Goal: Entertainment & Leisure: Consume media (video, audio)

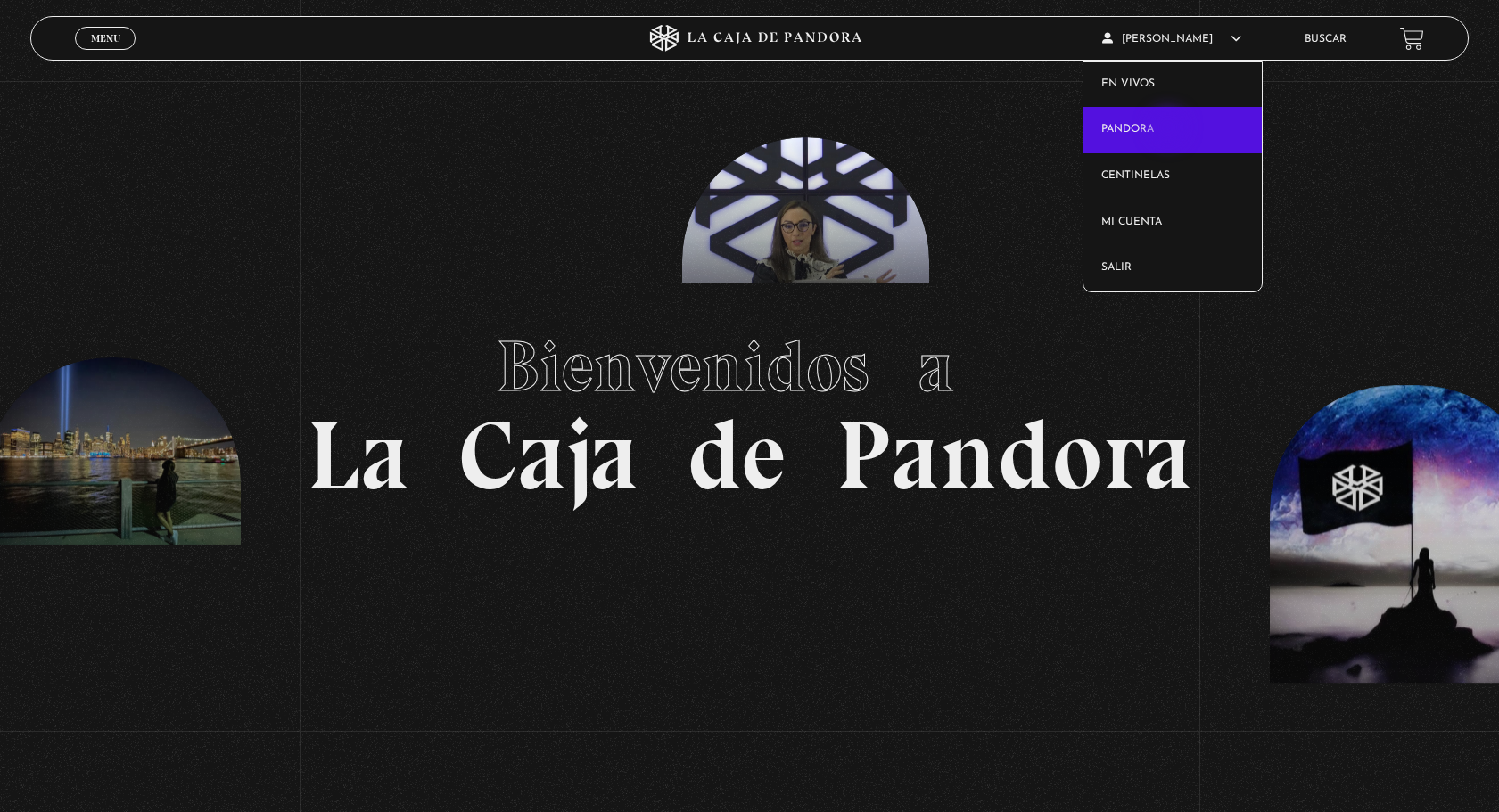
click at [1169, 129] on link "Pandora" at bounding box center [1172, 130] width 178 height 47
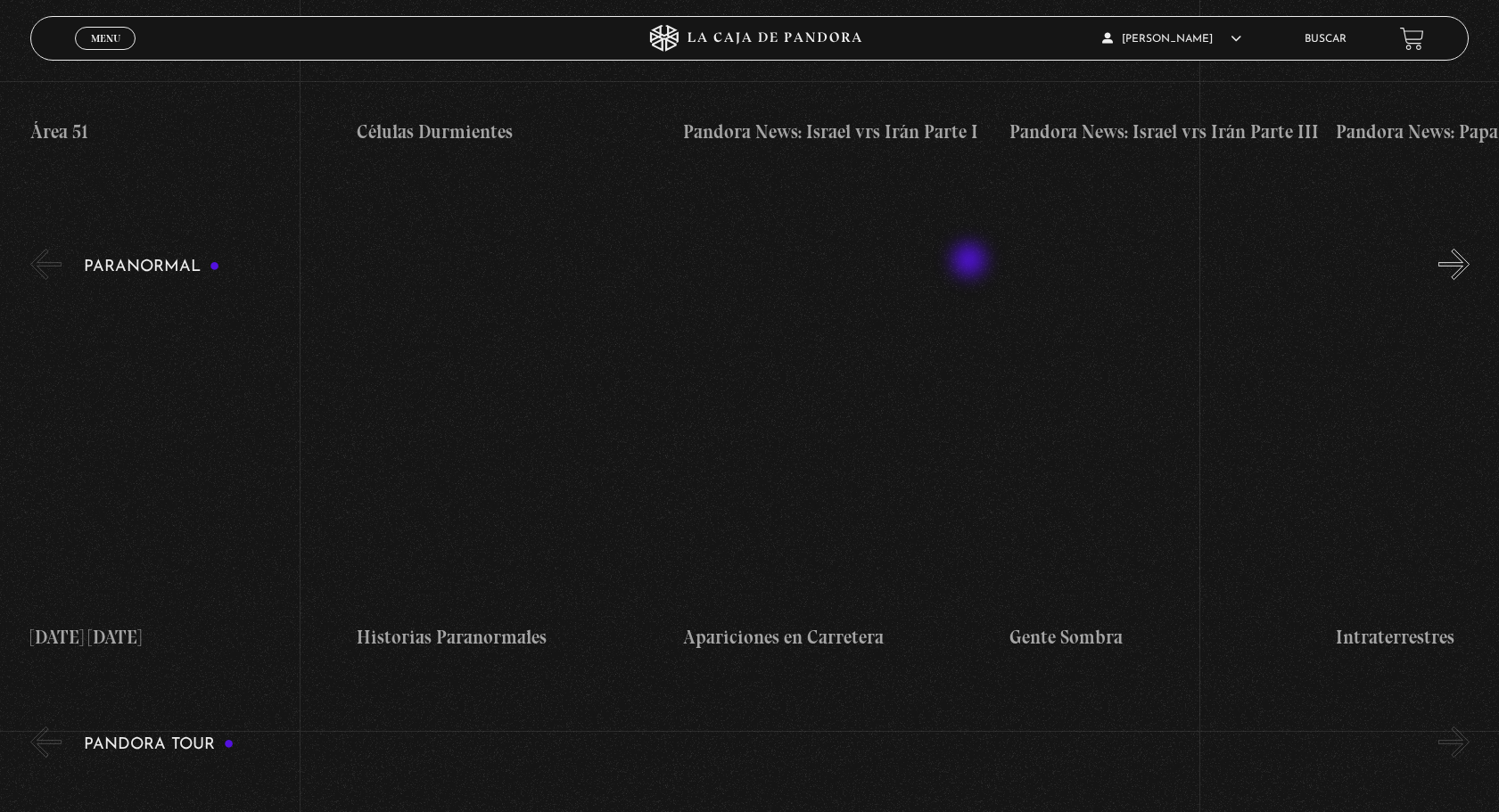
scroll to position [693, 0]
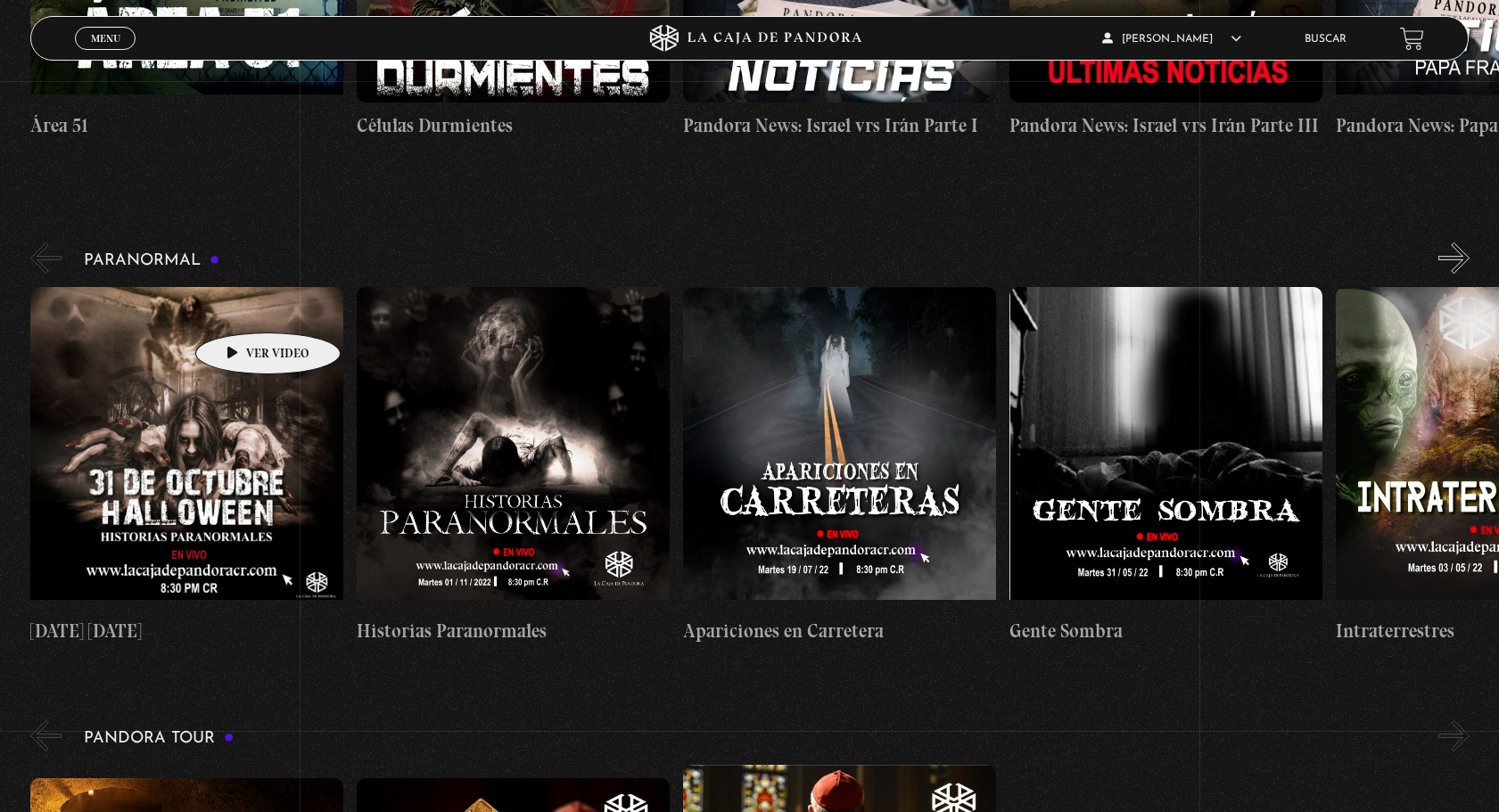
click at [240, 305] on figure at bounding box center [187, 446] width 313 height 321
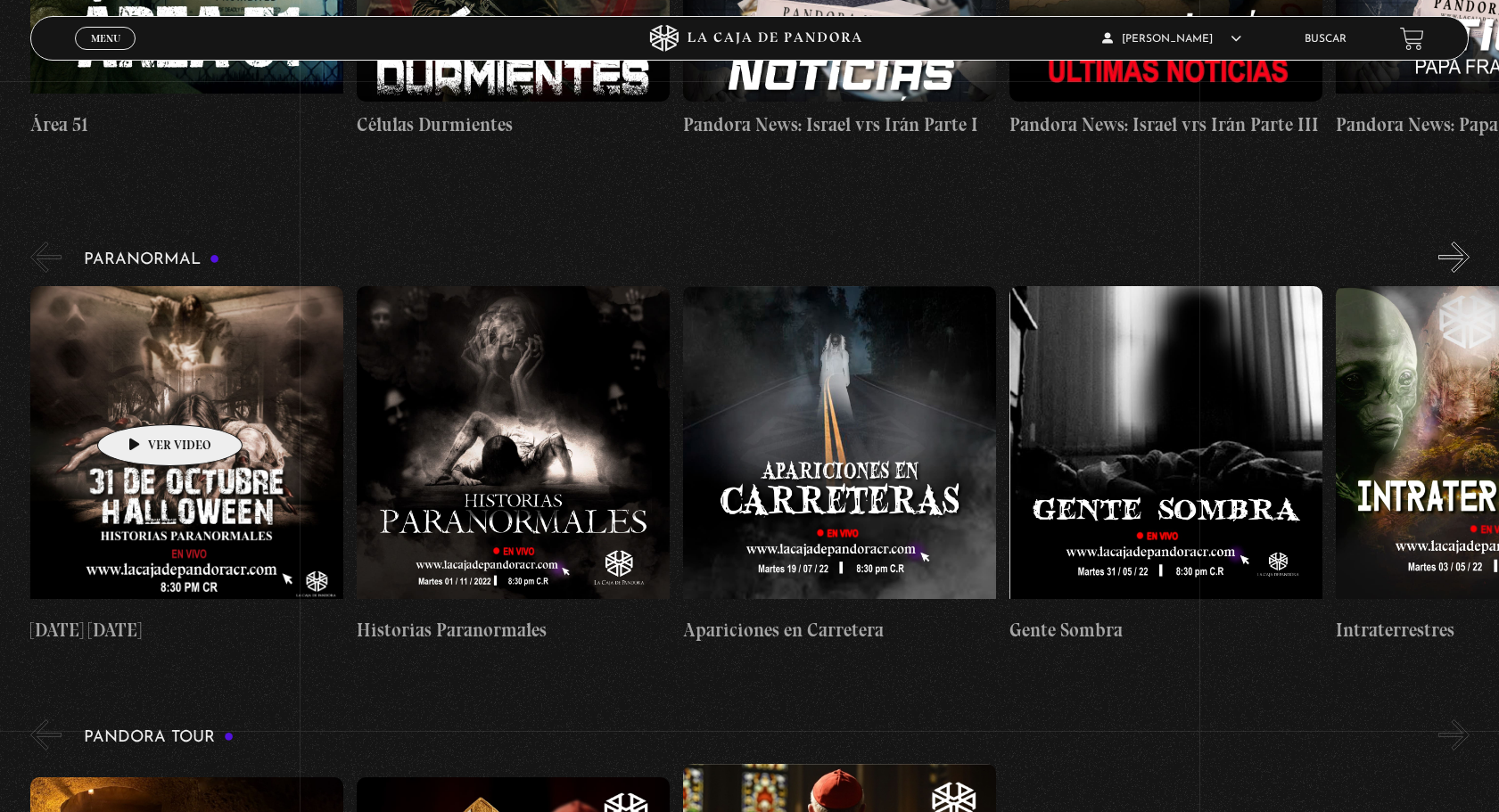
click at [142, 397] on figure at bounding box center [187, 446] width 313 height 321
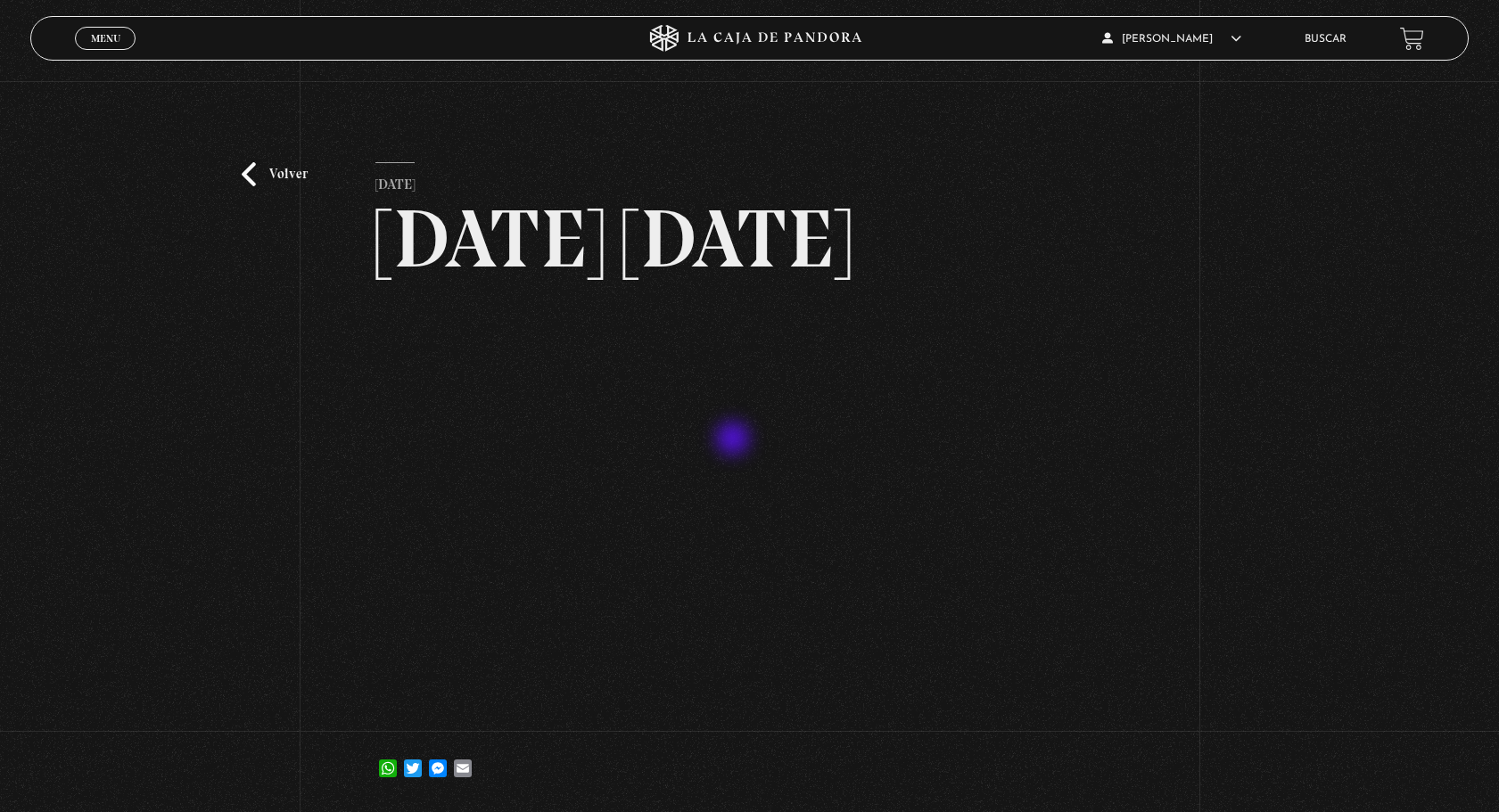
scroll to position [3, 0]
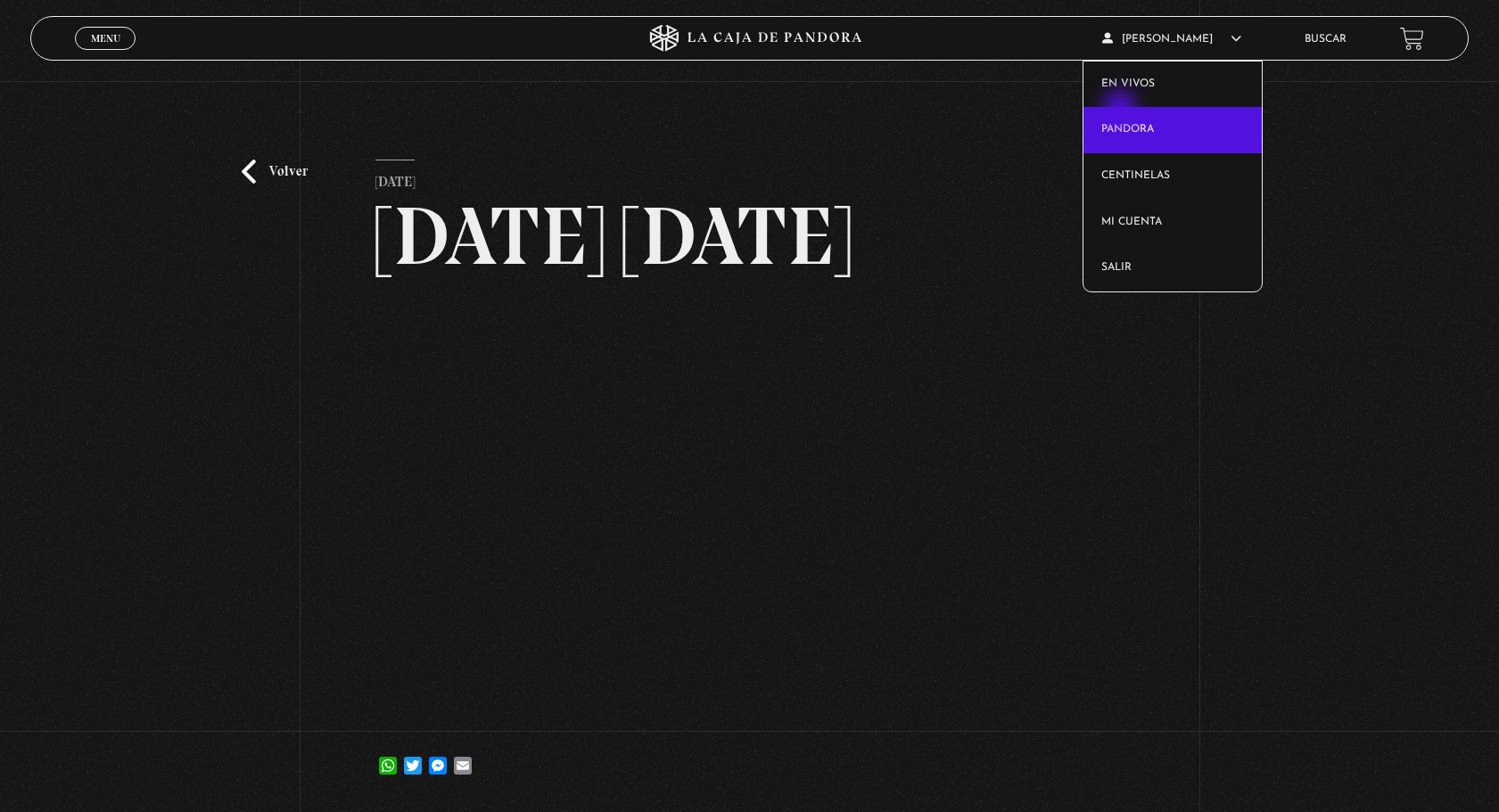
click at [1122, 109] on link "Pandora" at bounding box center [1172, 130] width 178 height 47
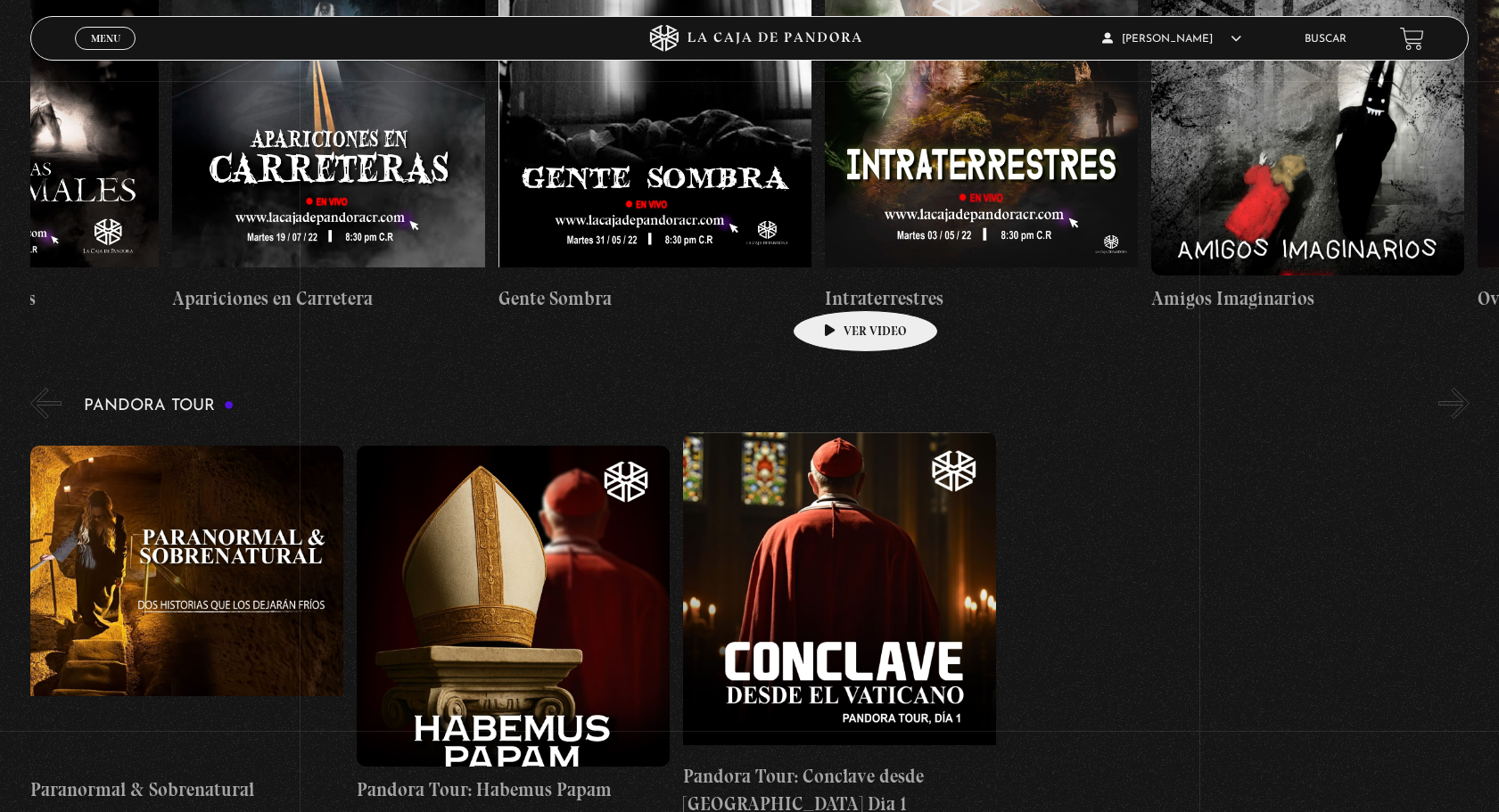
scroll to position [1049, 0]
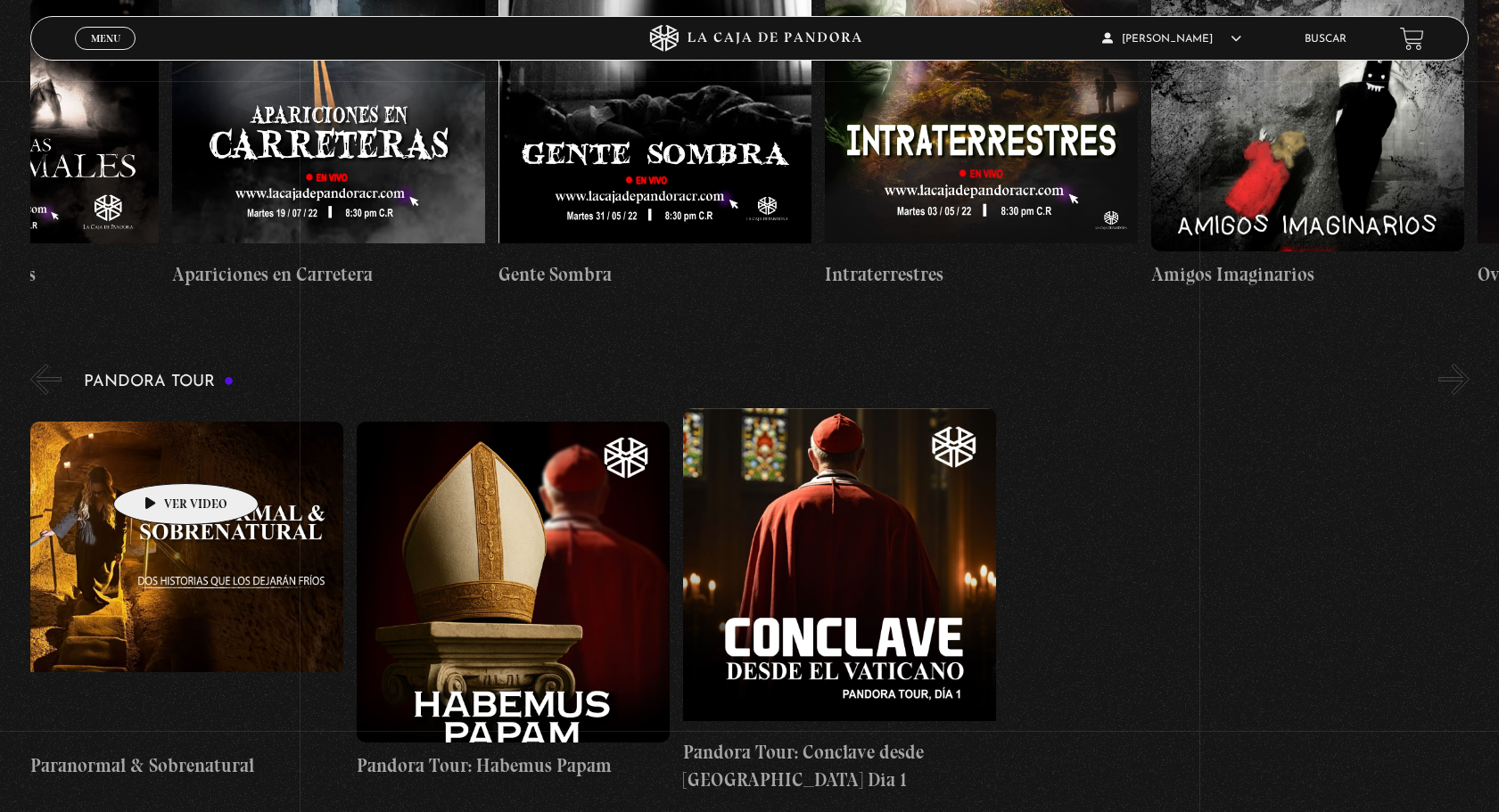
click at [158, 455] on figure at bounding box center [187, 581] width 313 height 321
click at [162, 465] on figure at bounding box center [187, 581] width 313 height 321
click at [227, 564] on figure at bounding box center [187, 581] width 313 height 321
click at [200, 503] on figure at bounding box center [187, 581] width 313 height 321
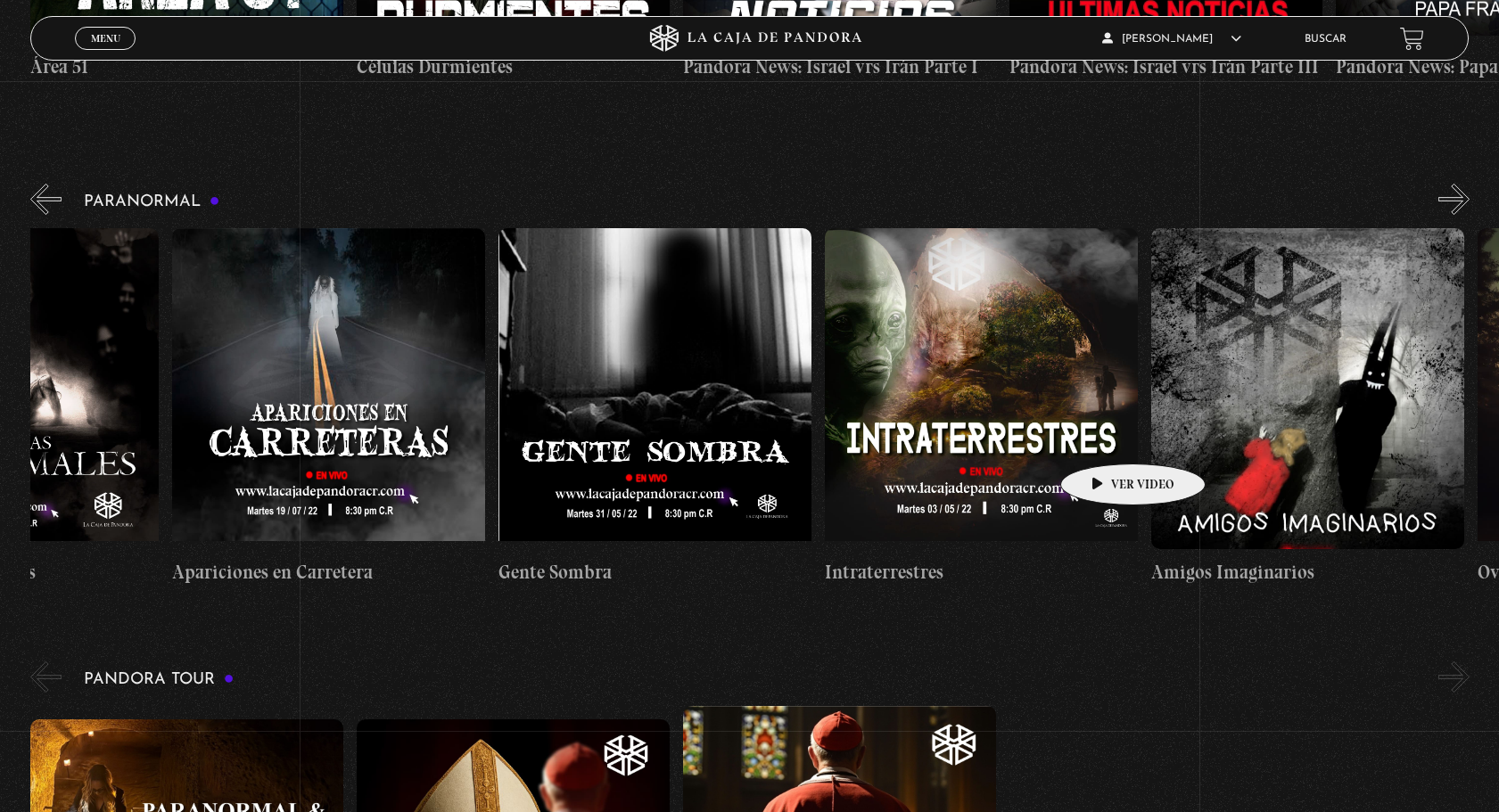
scroll to position [741, 0]
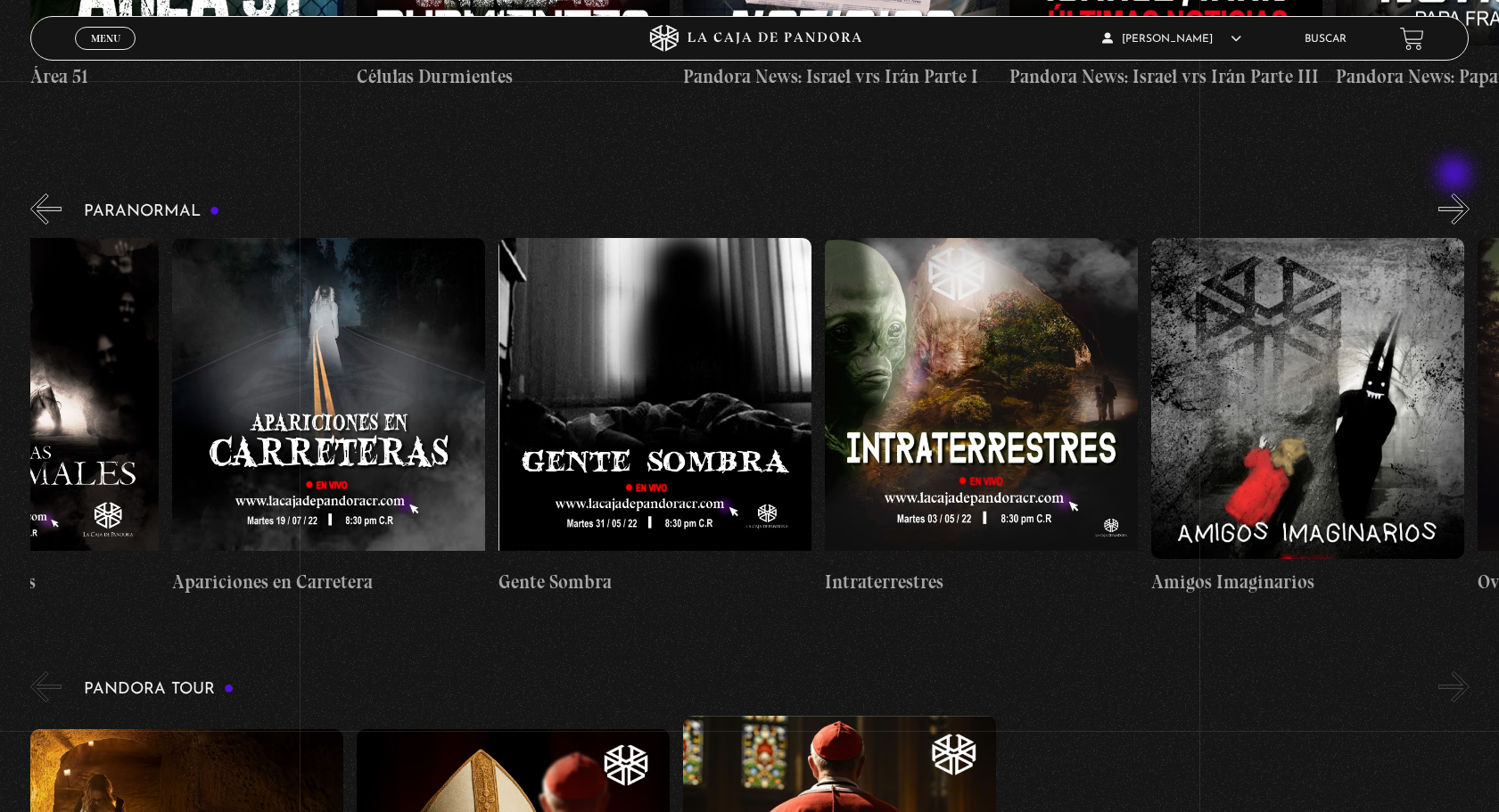
click at [1456, 193] on button "»" at bounding box center [1453, 208] width 31 height 31
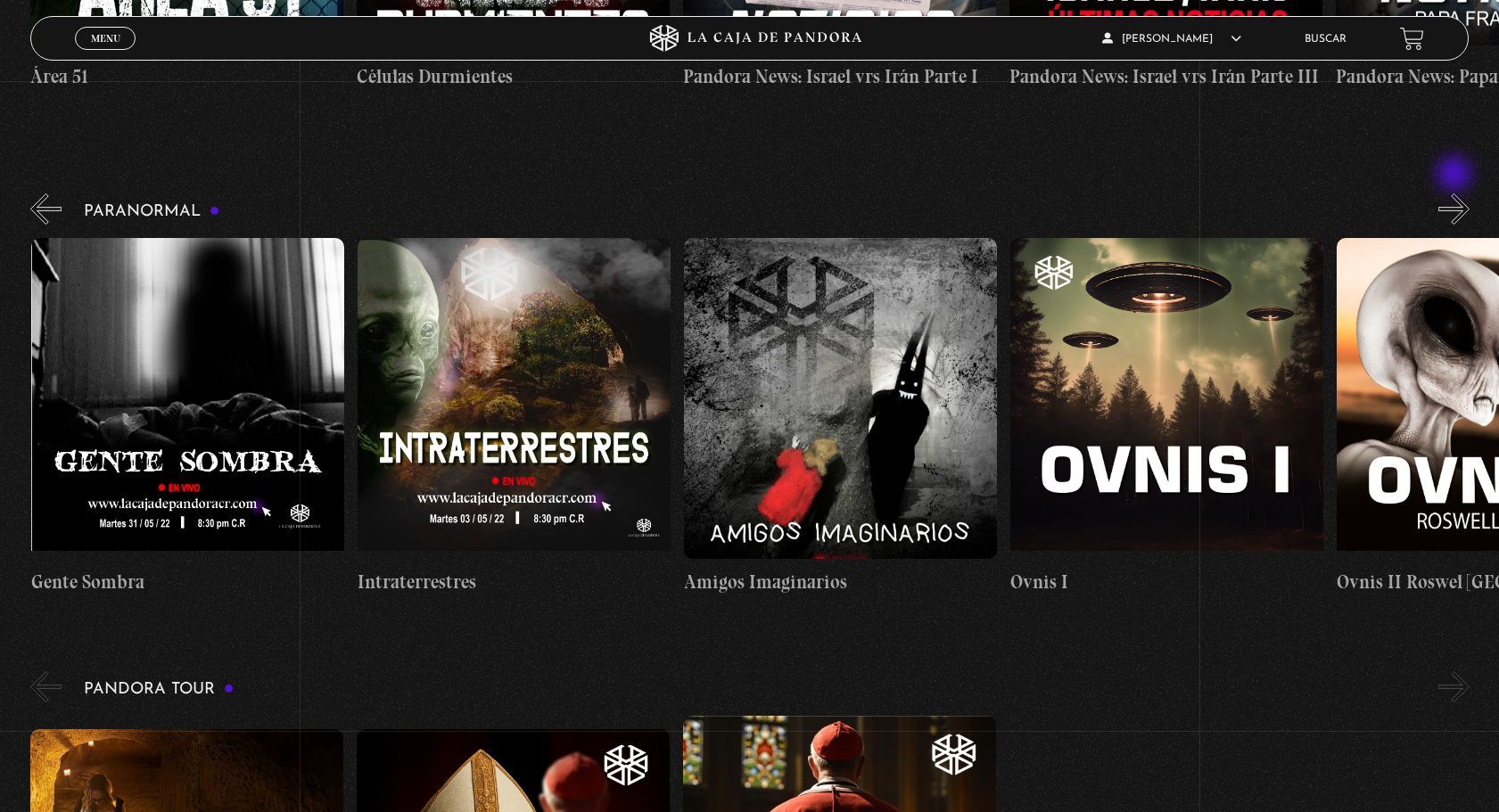
click at [1456, 193] on button "»" at bounding box center [1453, 208] width 31 height 31
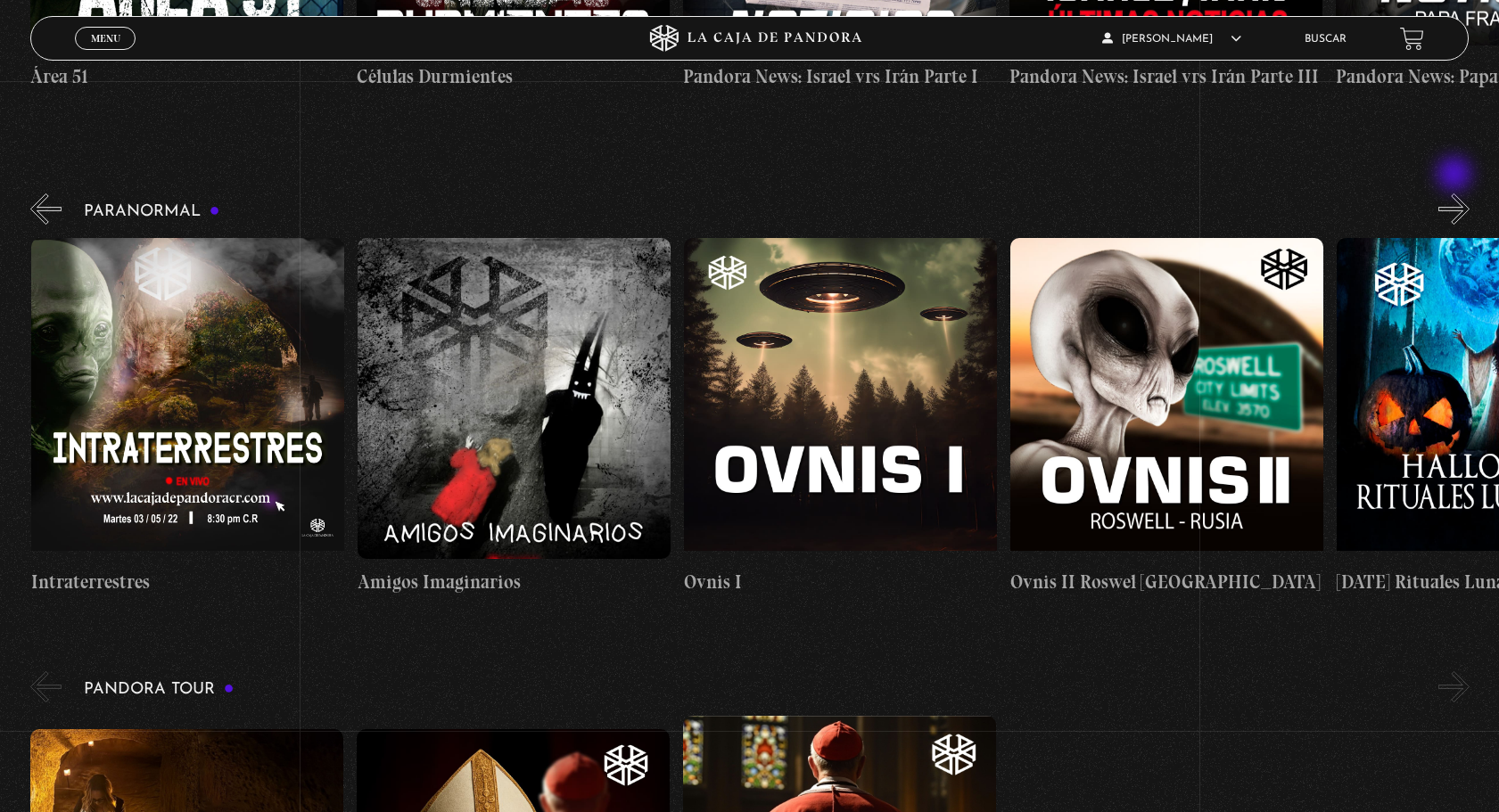
click at [1456, 193] on button "»" at bounding box center [1453, 208] width 31 height 31
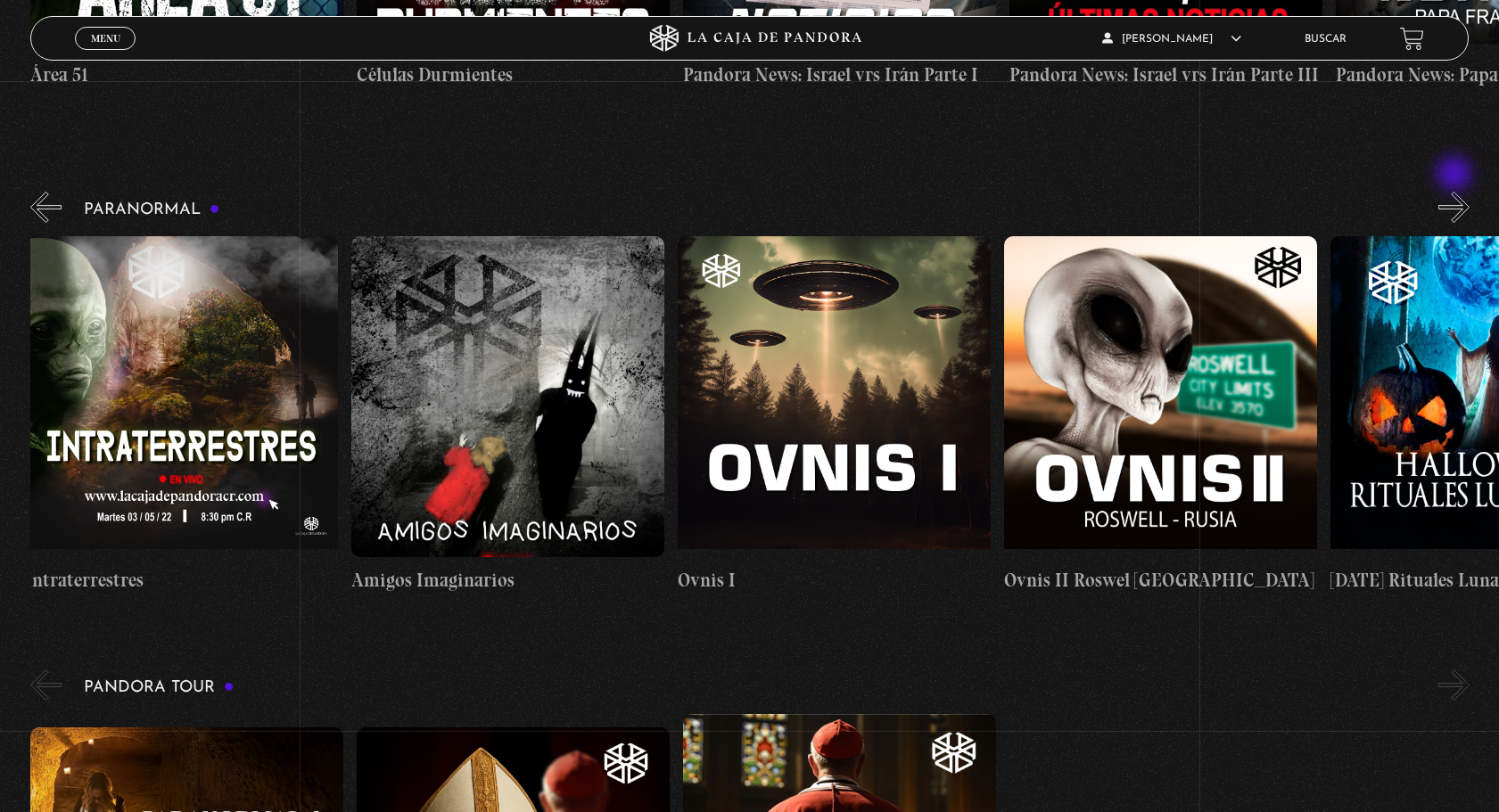
scroll to position [746, 0]
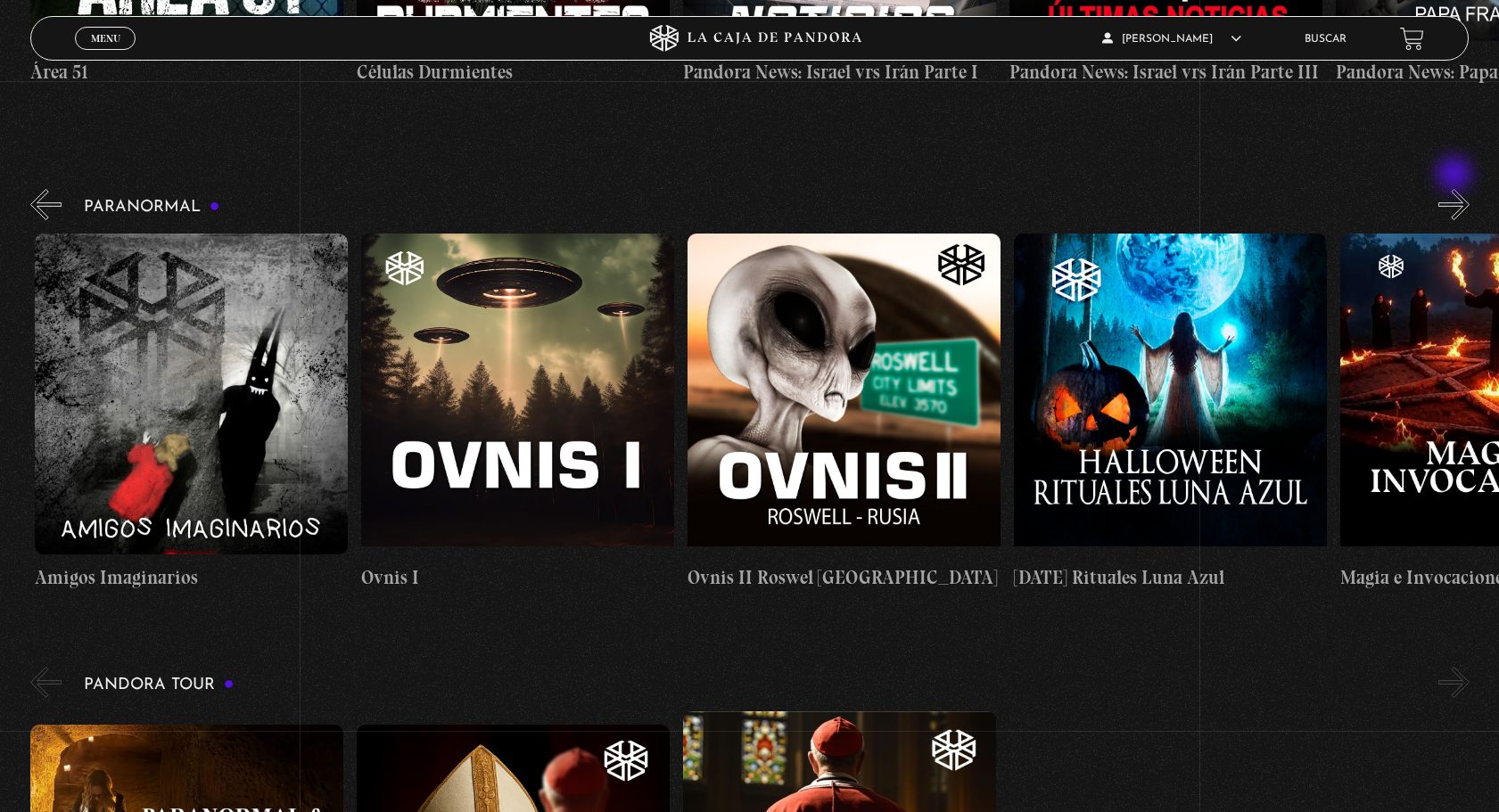
click at [1456, 189] on button "»" at bounding box center [1453, 204] width 31 height 31
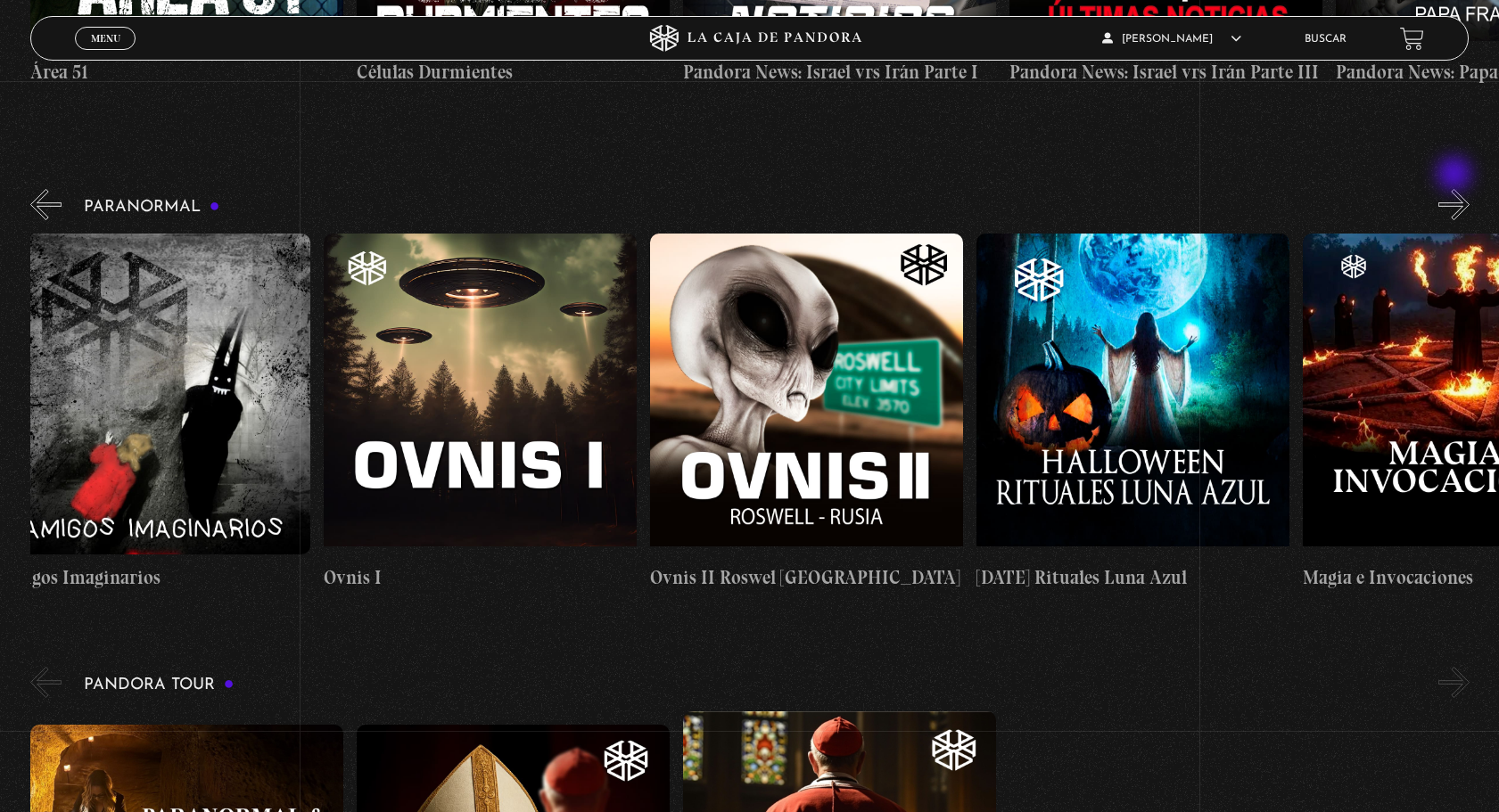
scroll to position [746, 0]
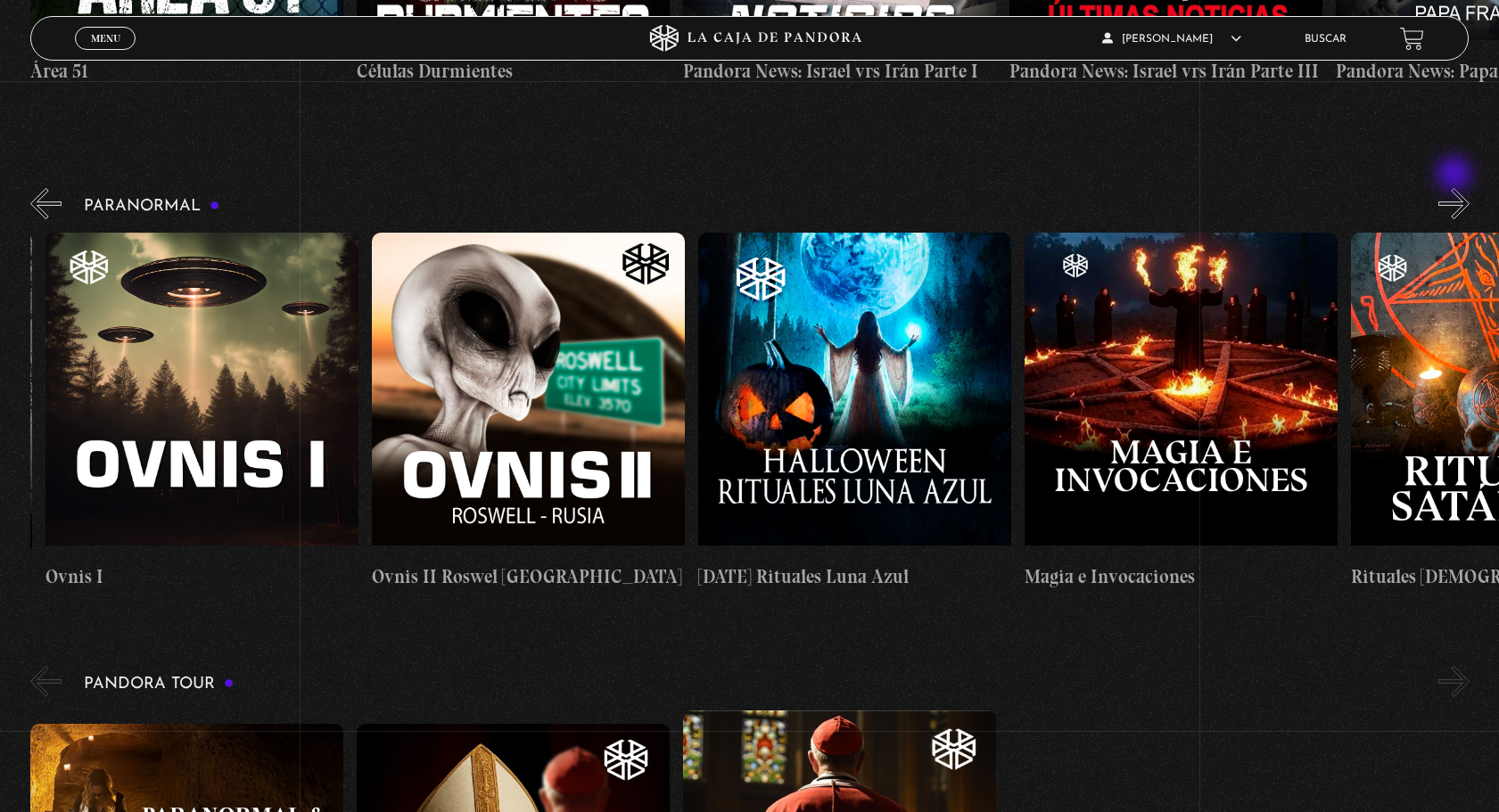
click at [1456, 188] on button "»" at bounding box center [1453, 203] width 31 height 31
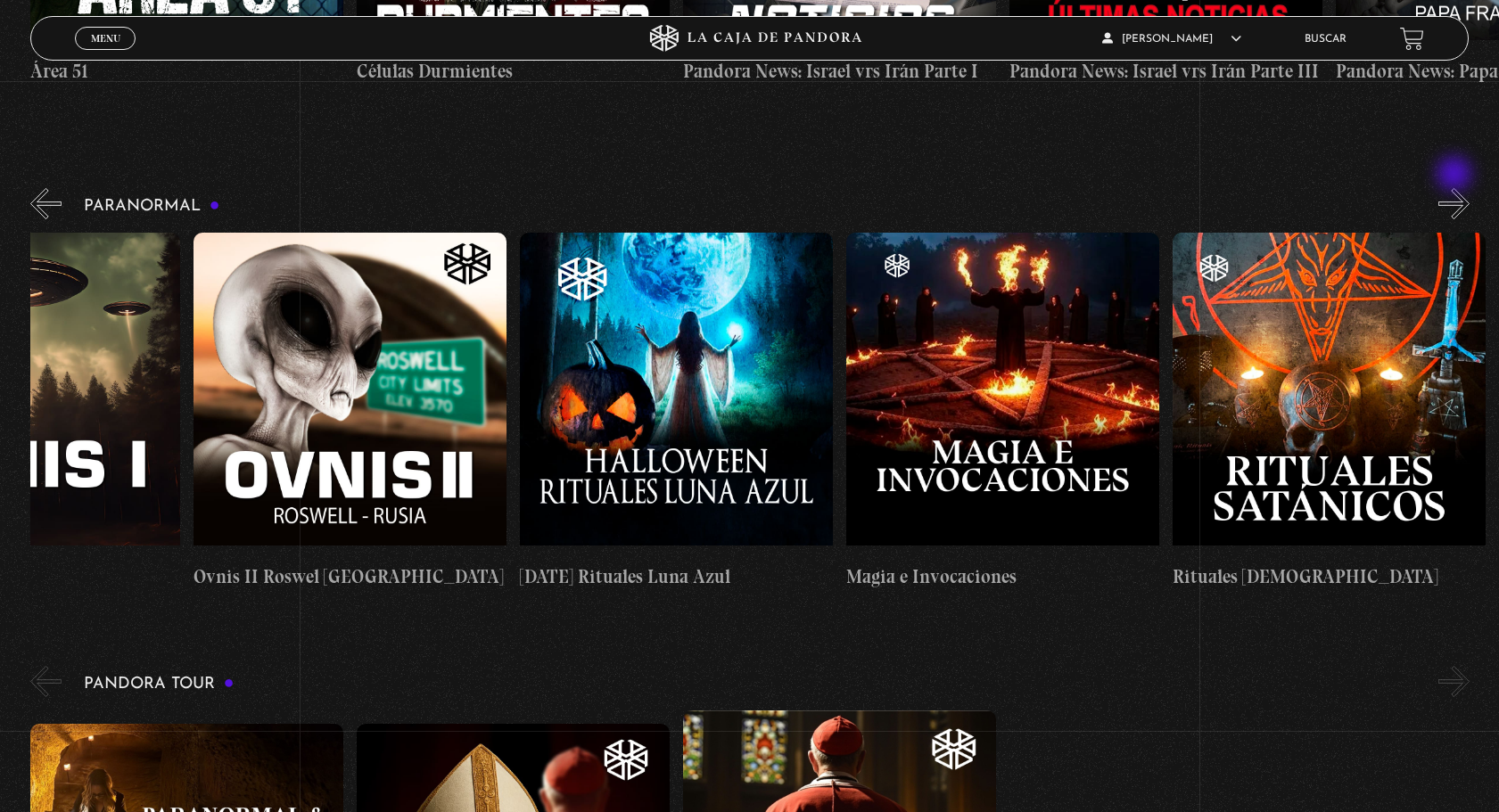
scroll to position [0, 2121]
click at [1309, 311] on figure at bounding box center [1328, 393] width 313 height 321
click at [1292, 370] on figure at bounding box center [1328, 393] width 313 height 321
click at [1293, 370] on figure at bounding box center [1328, 393] width 313 height 321
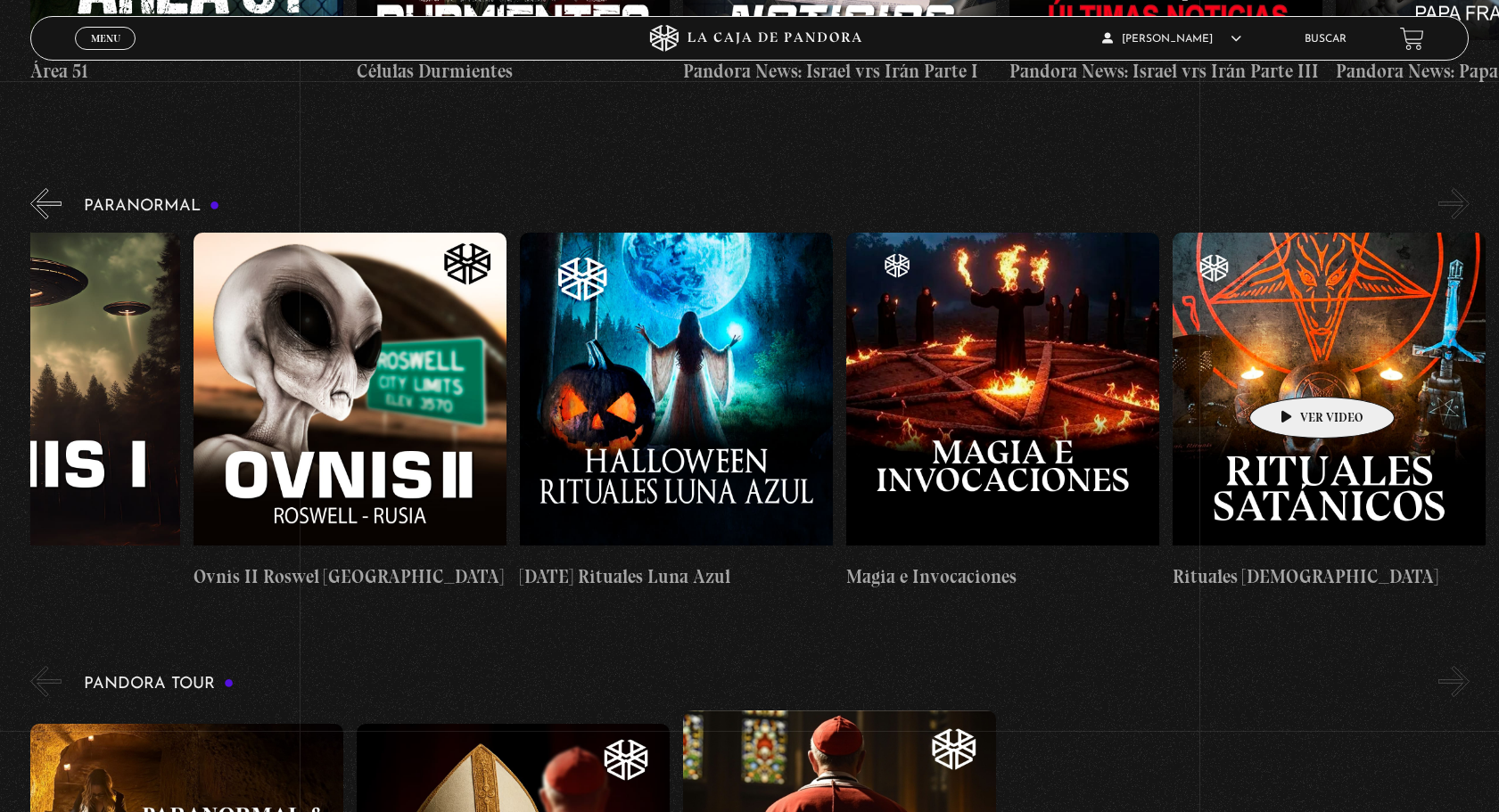
click at [1292, 370] on figure at bounding box center [1328, 393] width 313 height 321
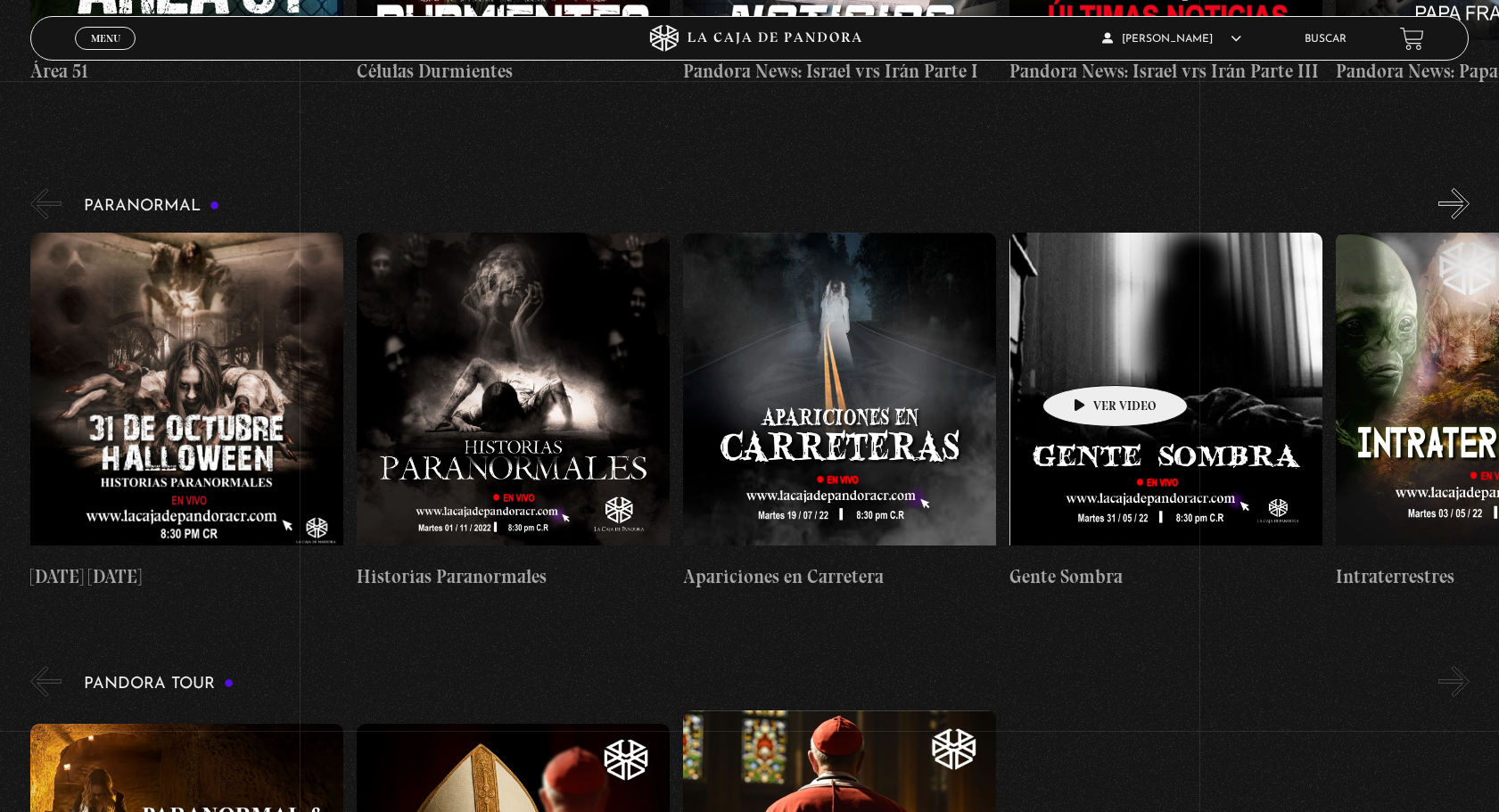
scroll to position [752, 0]
